Goal: Complete application form

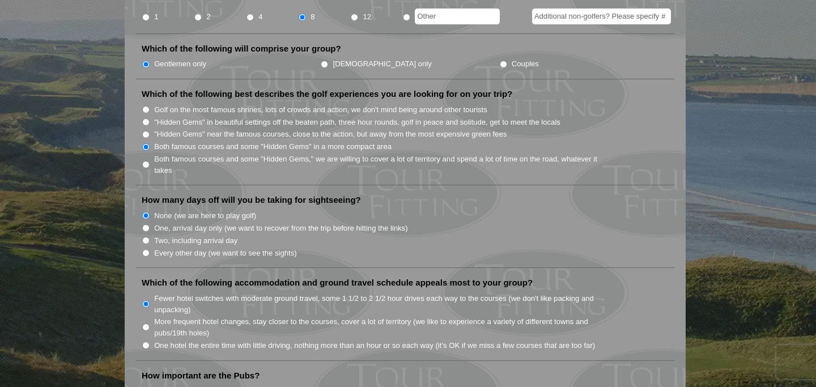
scroll to position [566, 0]
click at [146, 105] on input "Golf on the most famous shrines, lots of crowds and action, we don't mind being…" at bounding box center [145, 108] width 7 height 7
radio input "true"
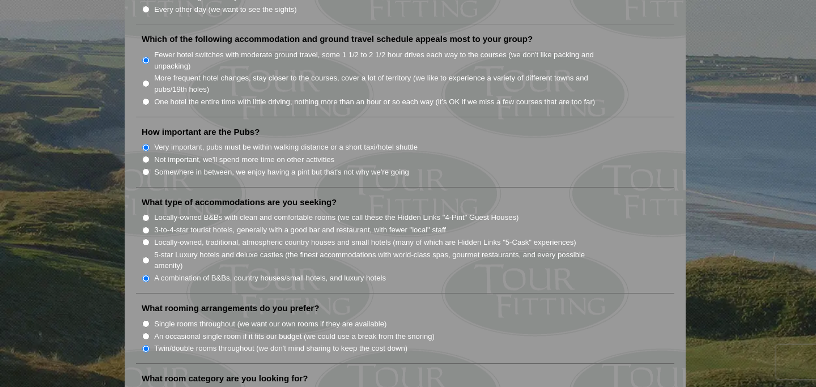
scroll to position [810, 0]
click at [147, 167] on input "Somewhere in between, we enjoy having a pint but that's not why we're going" at bounding box center [145, 170] width 7 height 7
radio input "true"
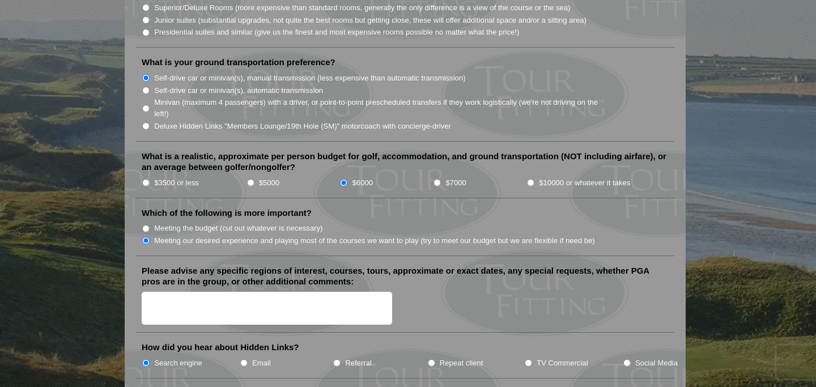
scroll to position [1210, 0]
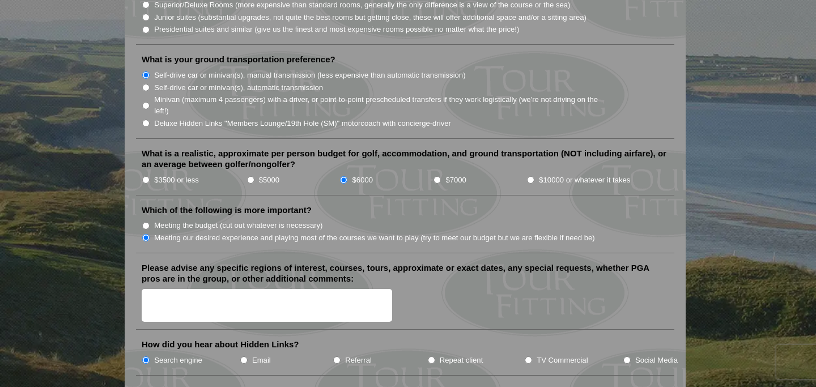
click at [439, 176] on input "$7000" at bounding box center [437, 179] width 7 height 7
radio input "true"
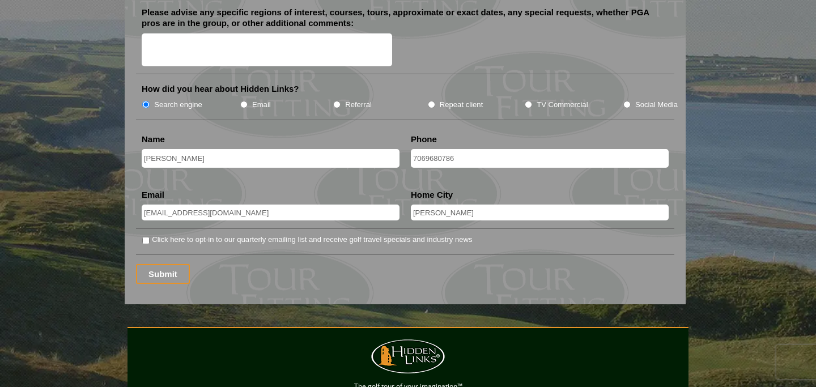
scroll to position [1470, 0]
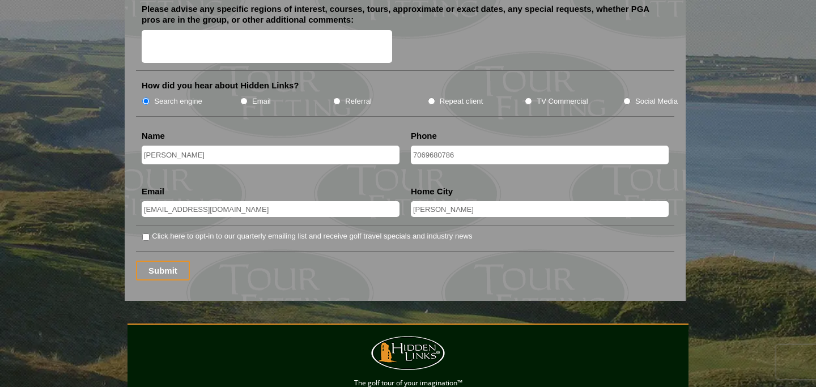
click at [146, 234] on input "Click here to opt-in to our quarterly emailing list and receive golf travel spe…" at bounding box center [145, 237] width 7 height 7
checkbox input "true"
click at [160, 261] on input "Submit" at bounding box center [163, 271] width 54 height 20
